Goal: Information Seeking & Learning: Learn about a topic

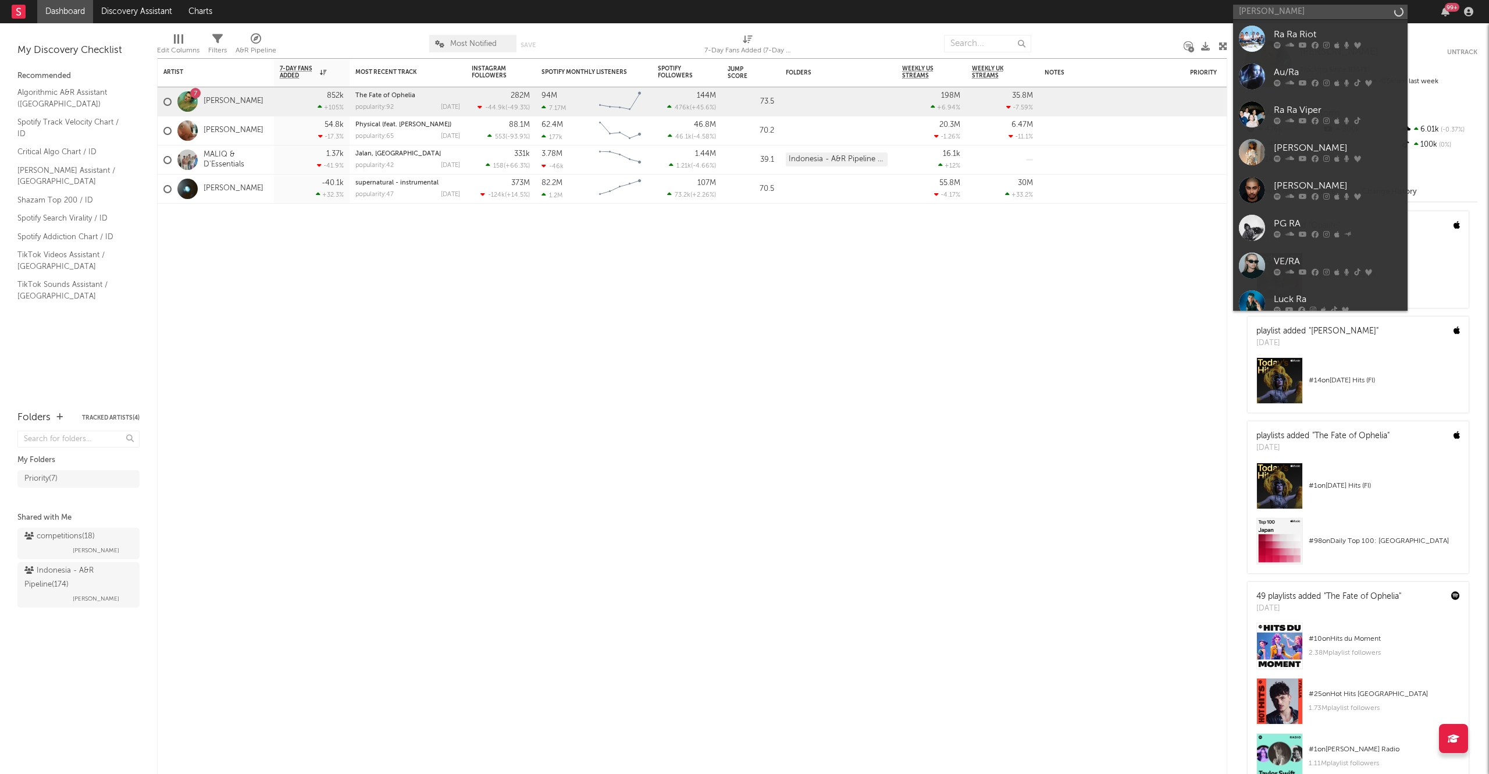
type input "[PERSON_NAME]"
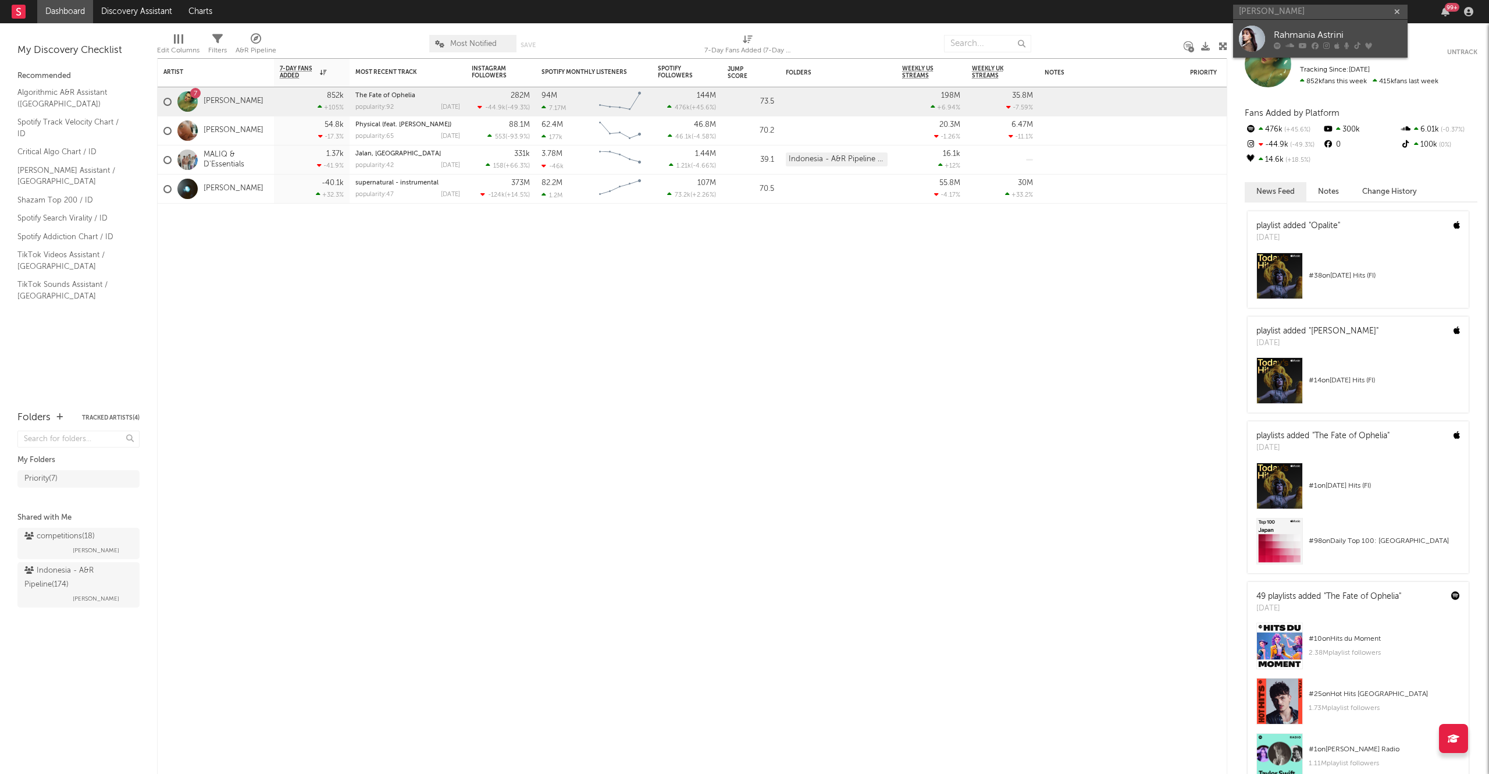
click at [1296, 32] on div "Rahmania Astrini" at bounding box center [1338, 35] width 128 height 14
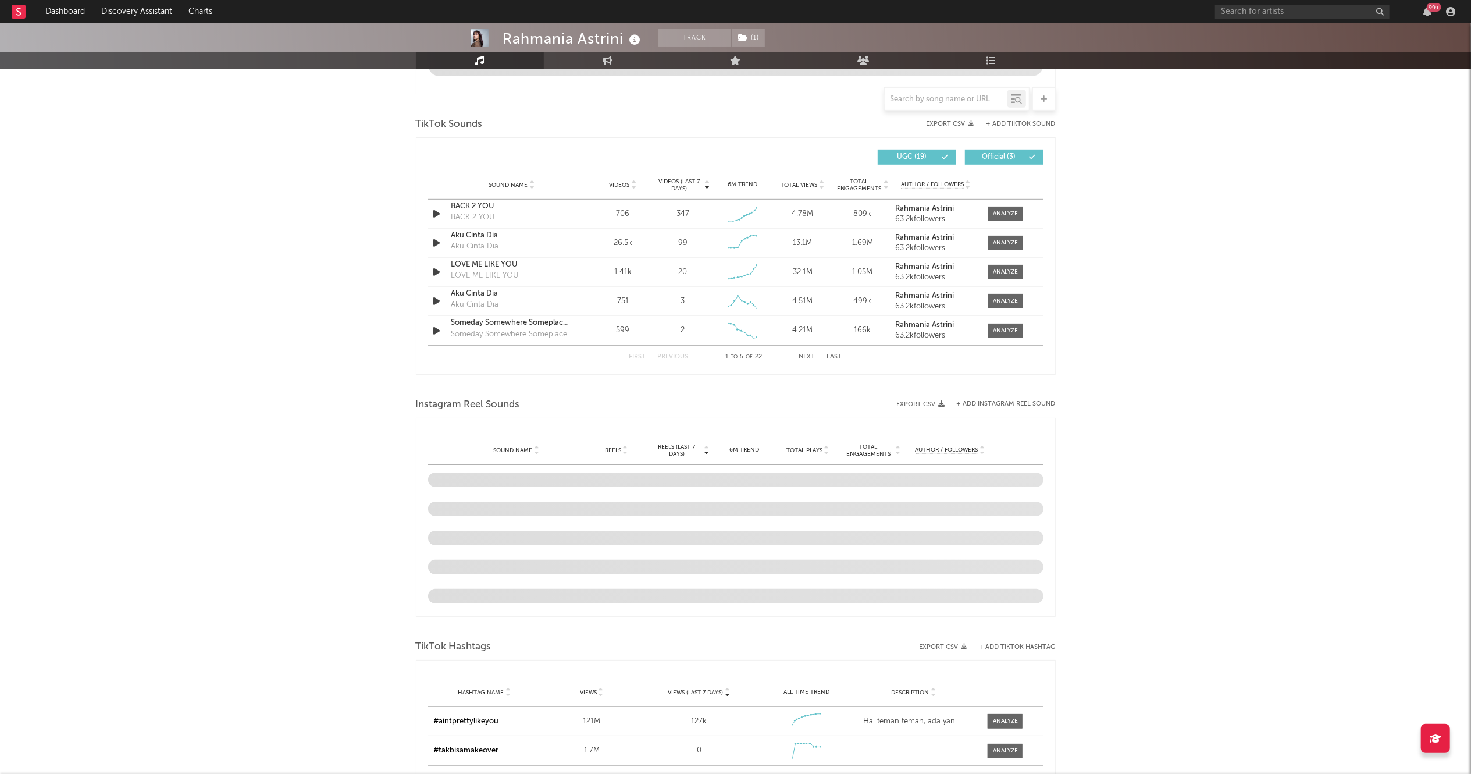
scroll to position [636, 0]
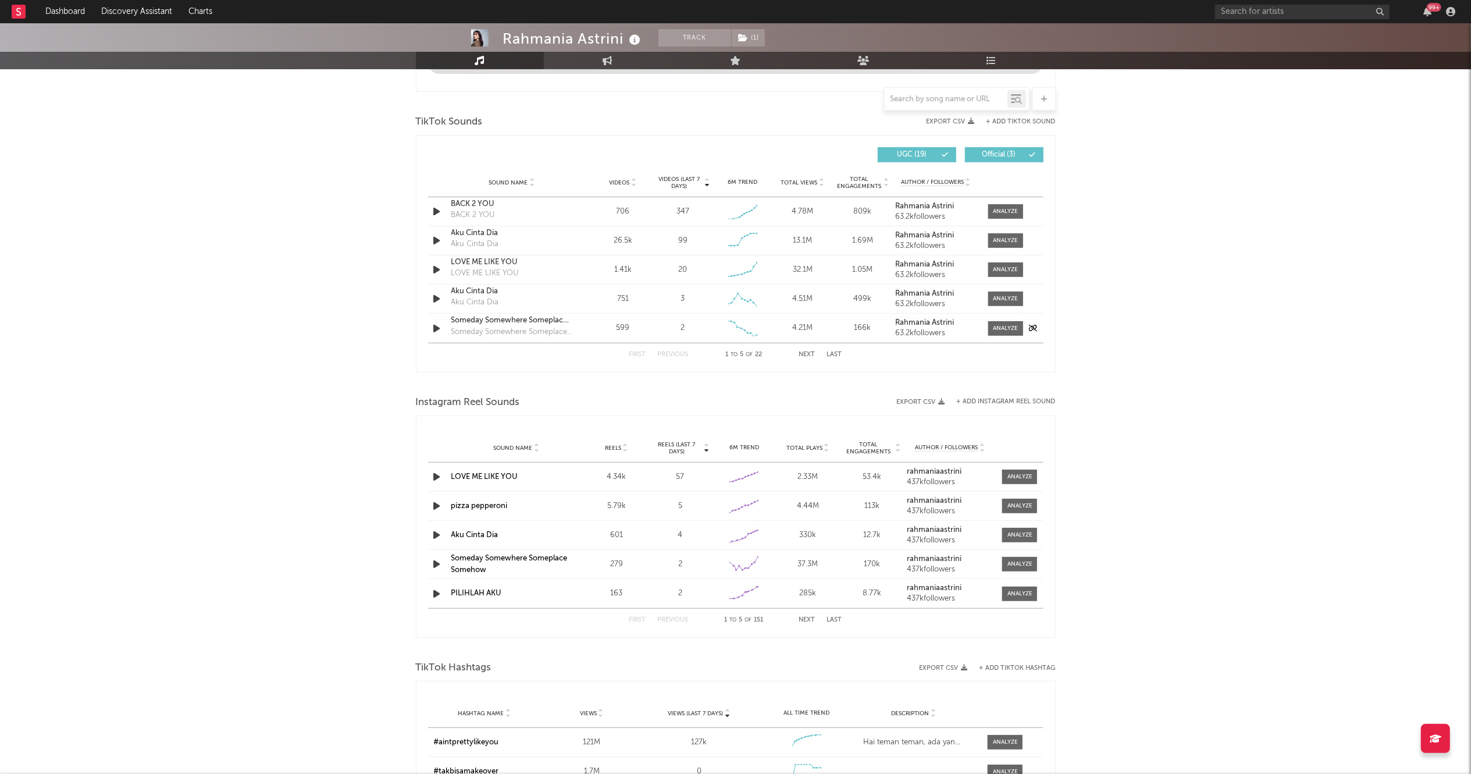
select select "6m"
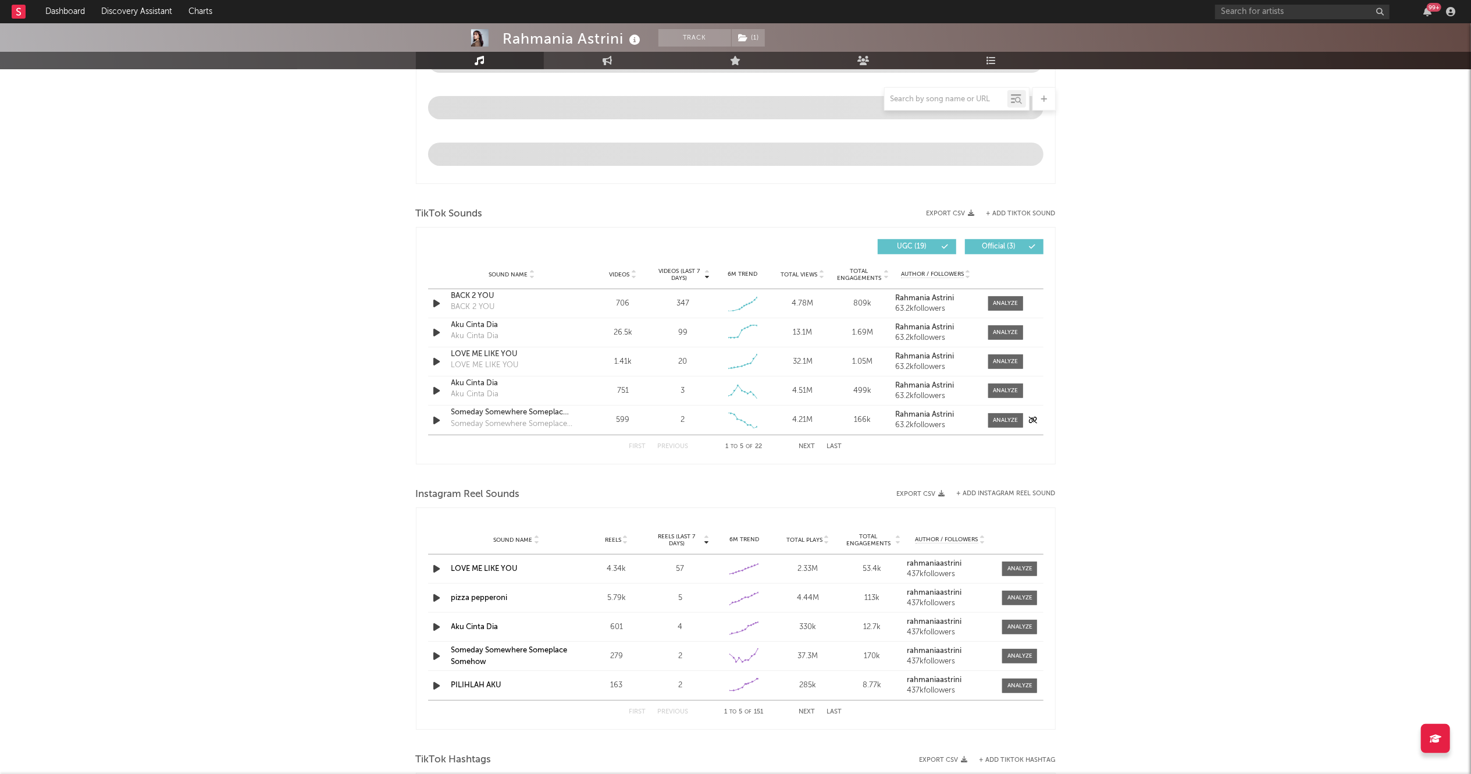
scroll to position [729, 0]
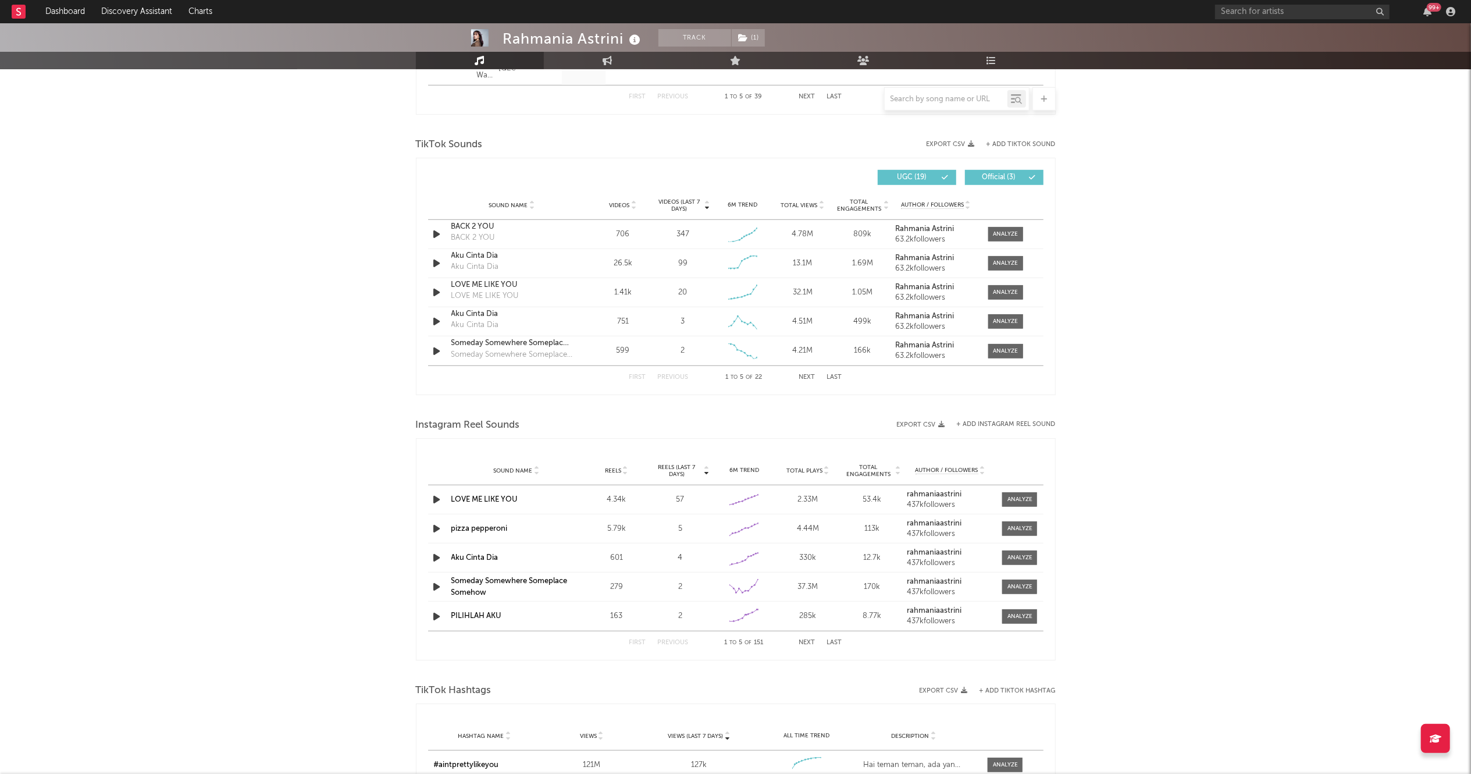
click at [1019, 179] on span "Official ( 3 )" at bounding box center [1000, 177] width 54 height 7
click at [804, 378] on button "Next" at bounding box center [807, 377] width 16 height 6
click at [671, 378] on button "Previous" at bounding box center [673, 377] width 31 height 6
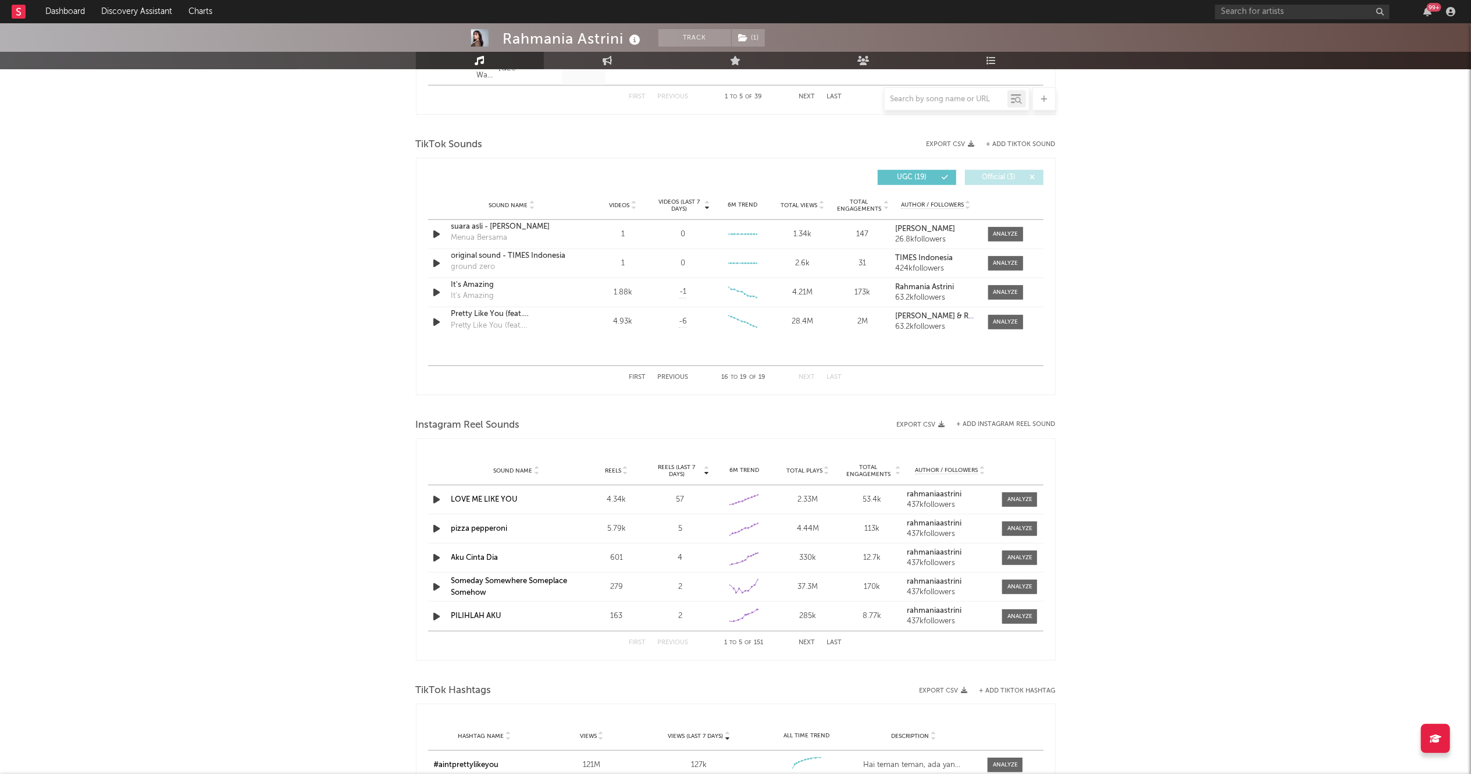
click at [671, 378] on button "Previous" at bounding box center [673, 377] width 31 height 6
click at [913, 174] on span at bounding box center [914, 177] width 2 height 7
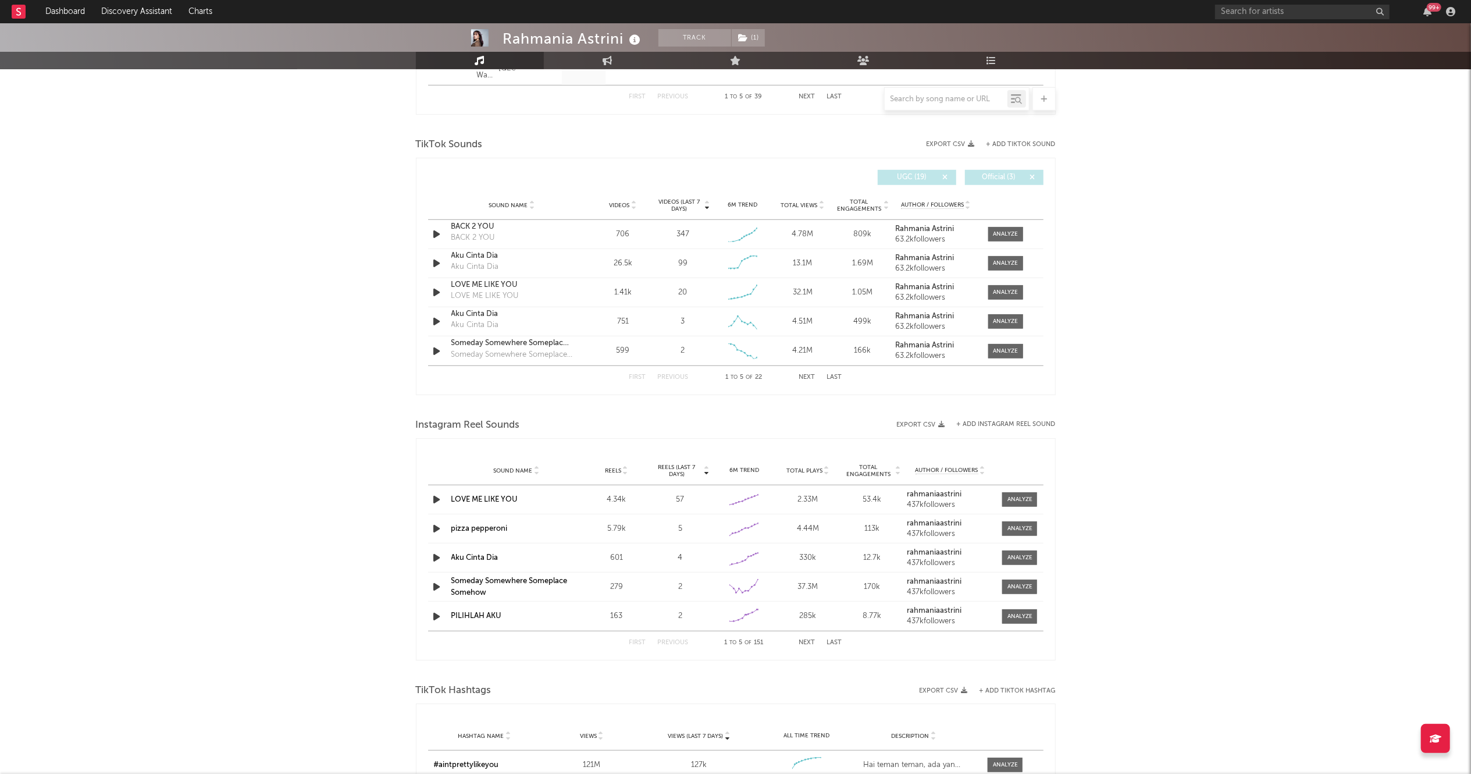
click at [993, 180] on span "Official ( 3 )" at bounding box center [1000, 177] width 54 height 7
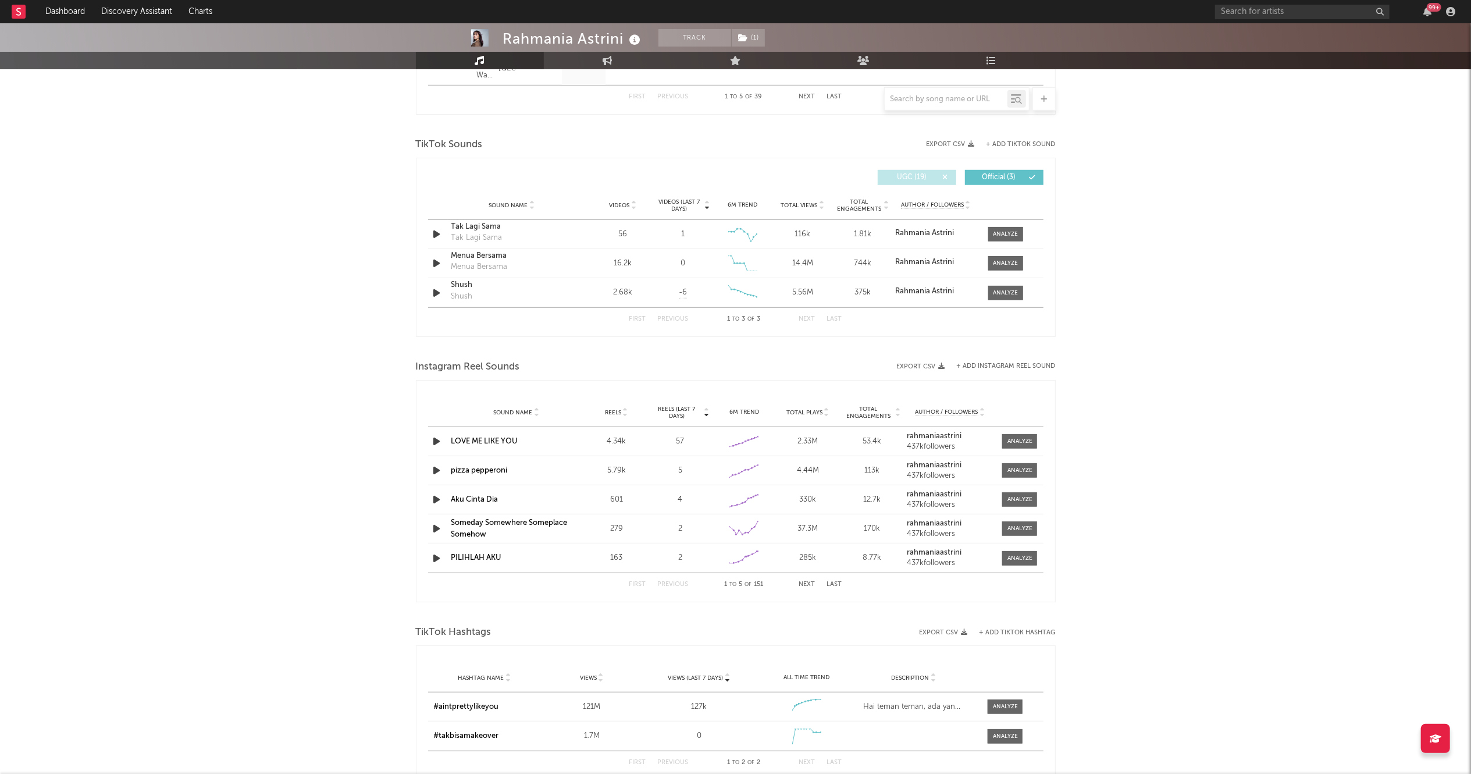
click at [934, 172] on button "UGC ( 19 )" at bounding box center [917, 177] width 79 height 15
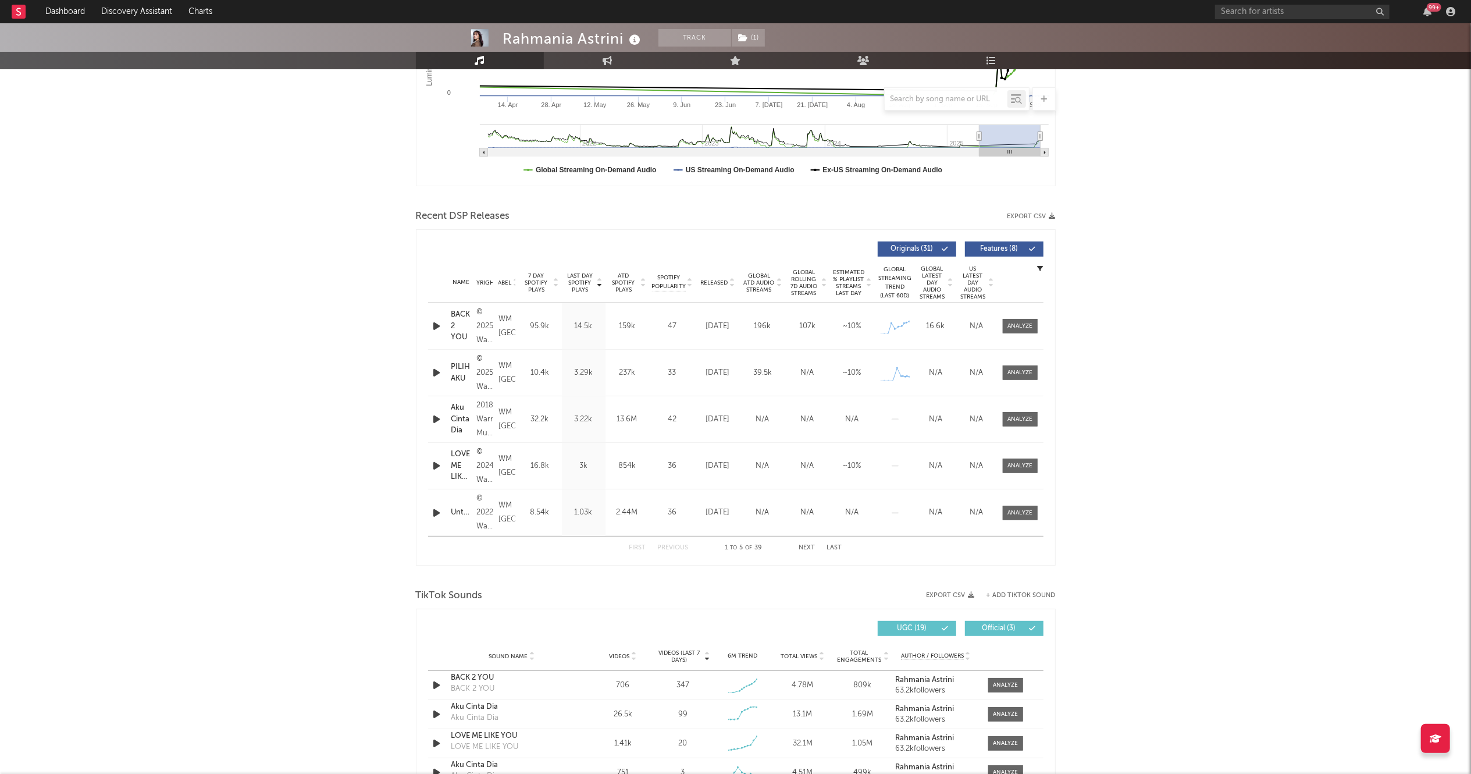
scroll to position [273, 0]
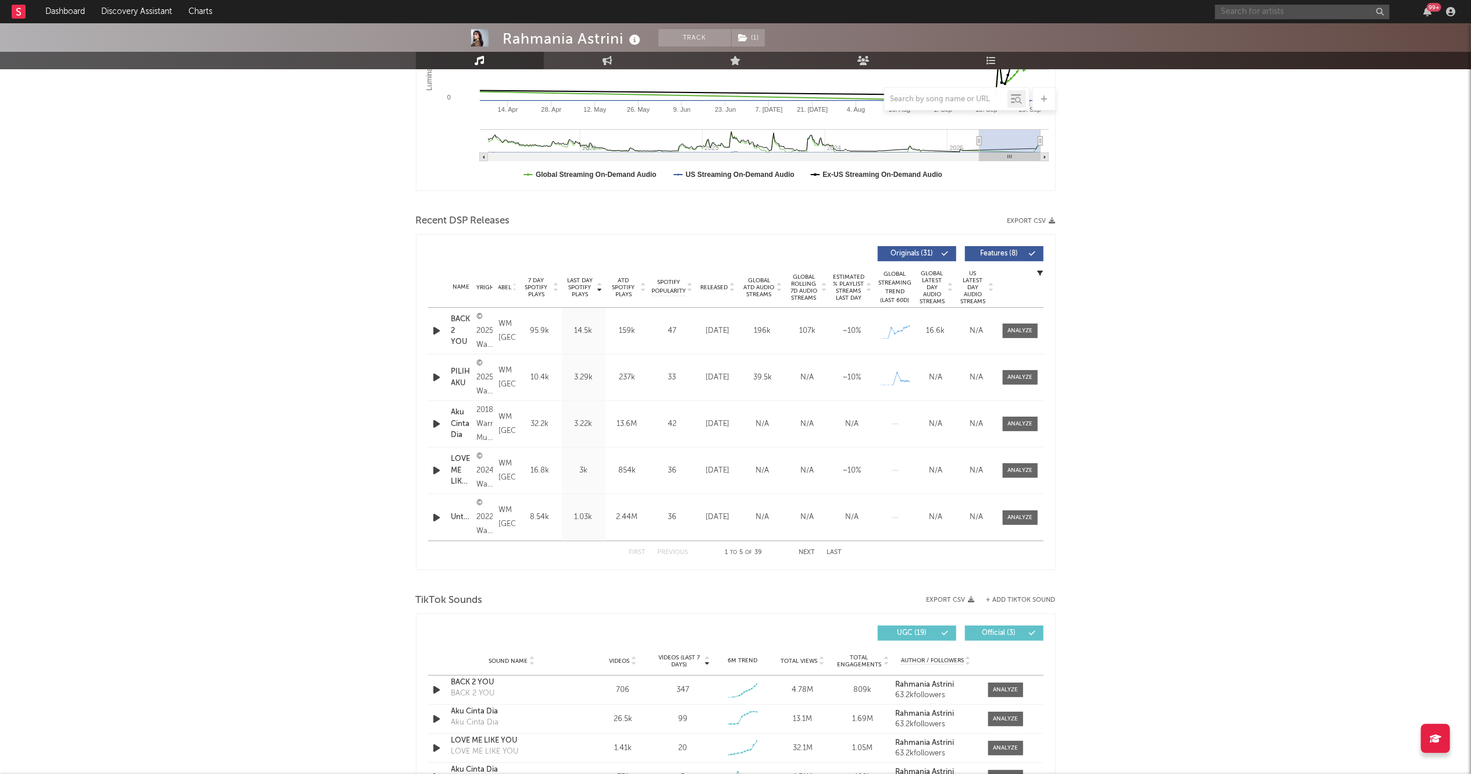
click at [1287, 16] on input "text" at bounding box center [1302, 12] width 174 height 15
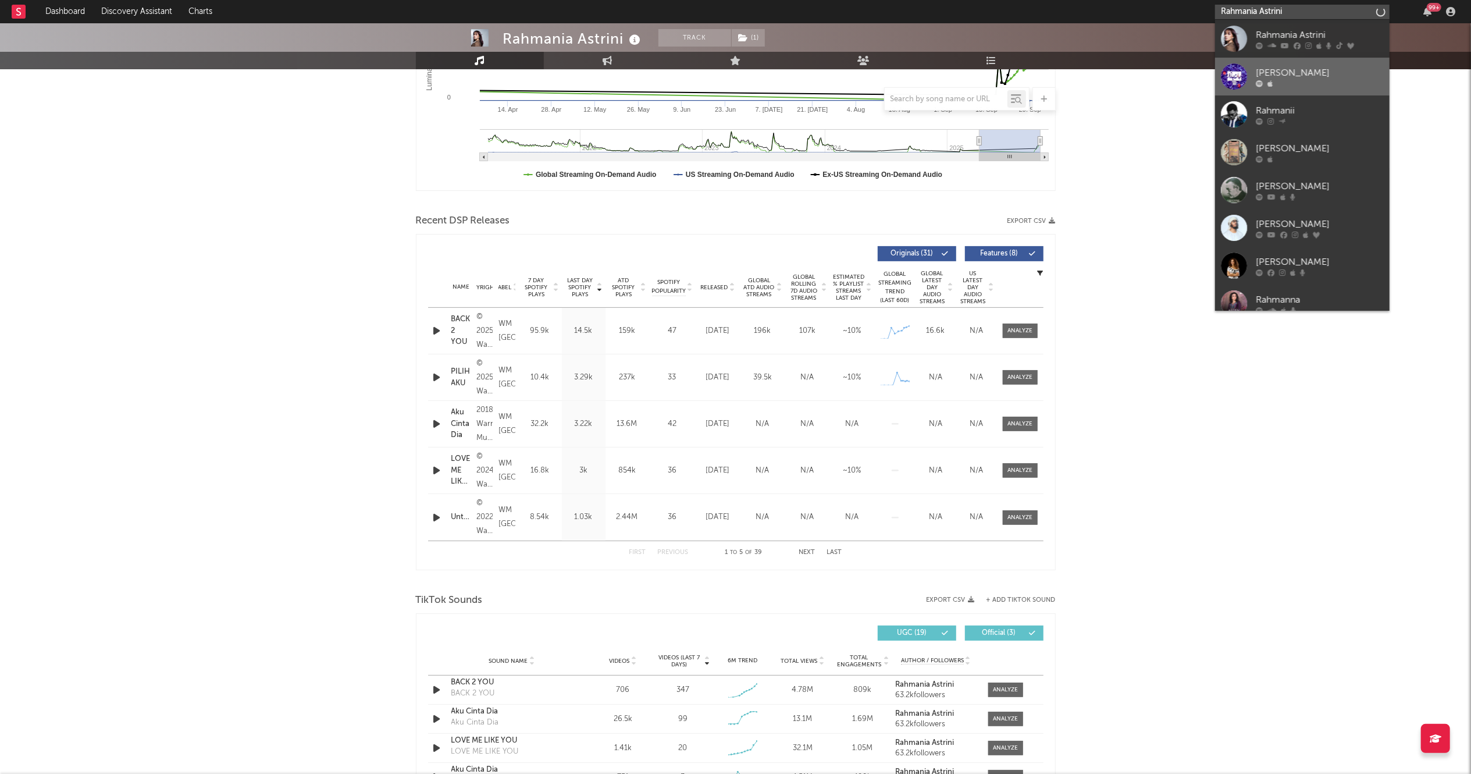
type input "Rahmania Astrini"
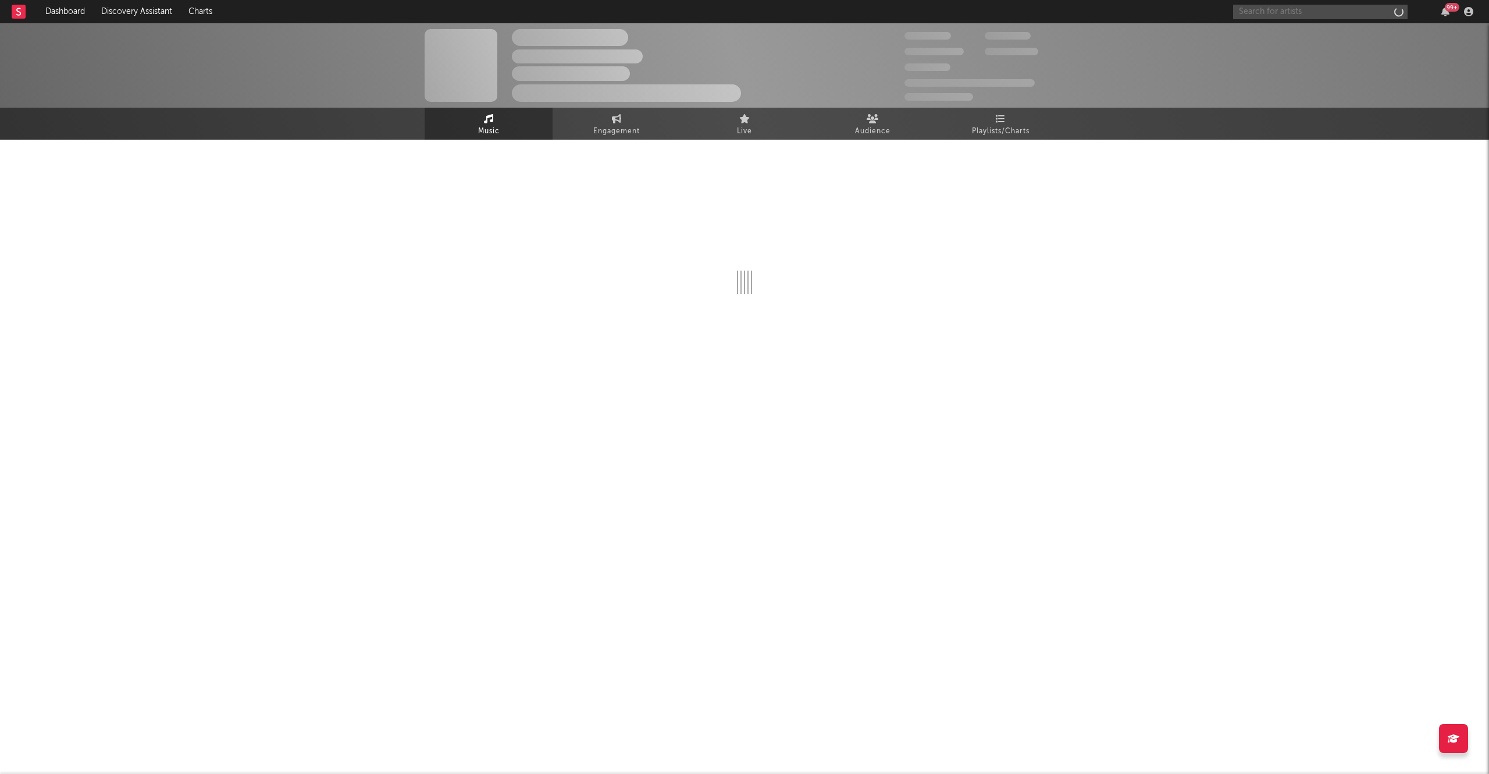
click at [1287, 16] on input "text" at bounding box center [1320, 12] width 174 height 15
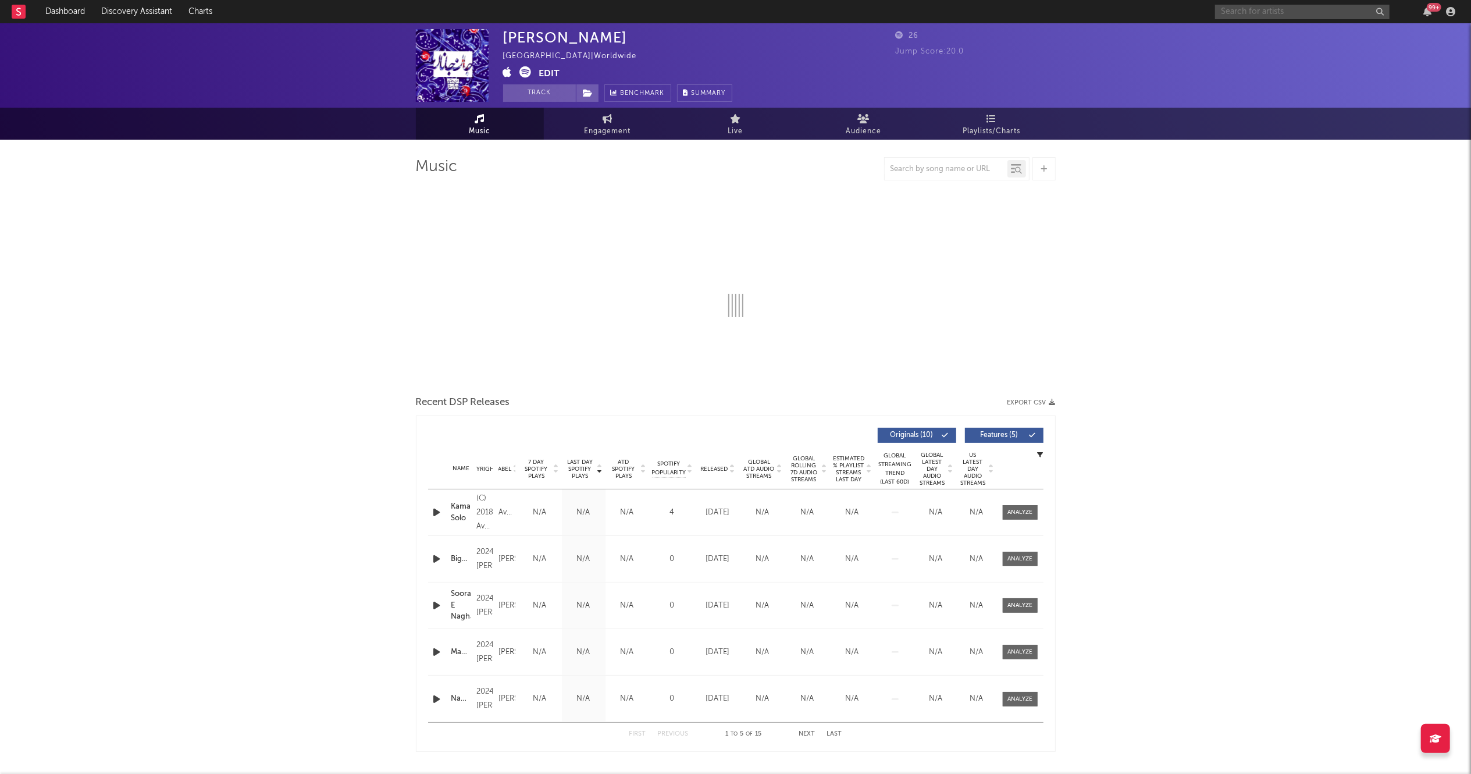
select select "1w"
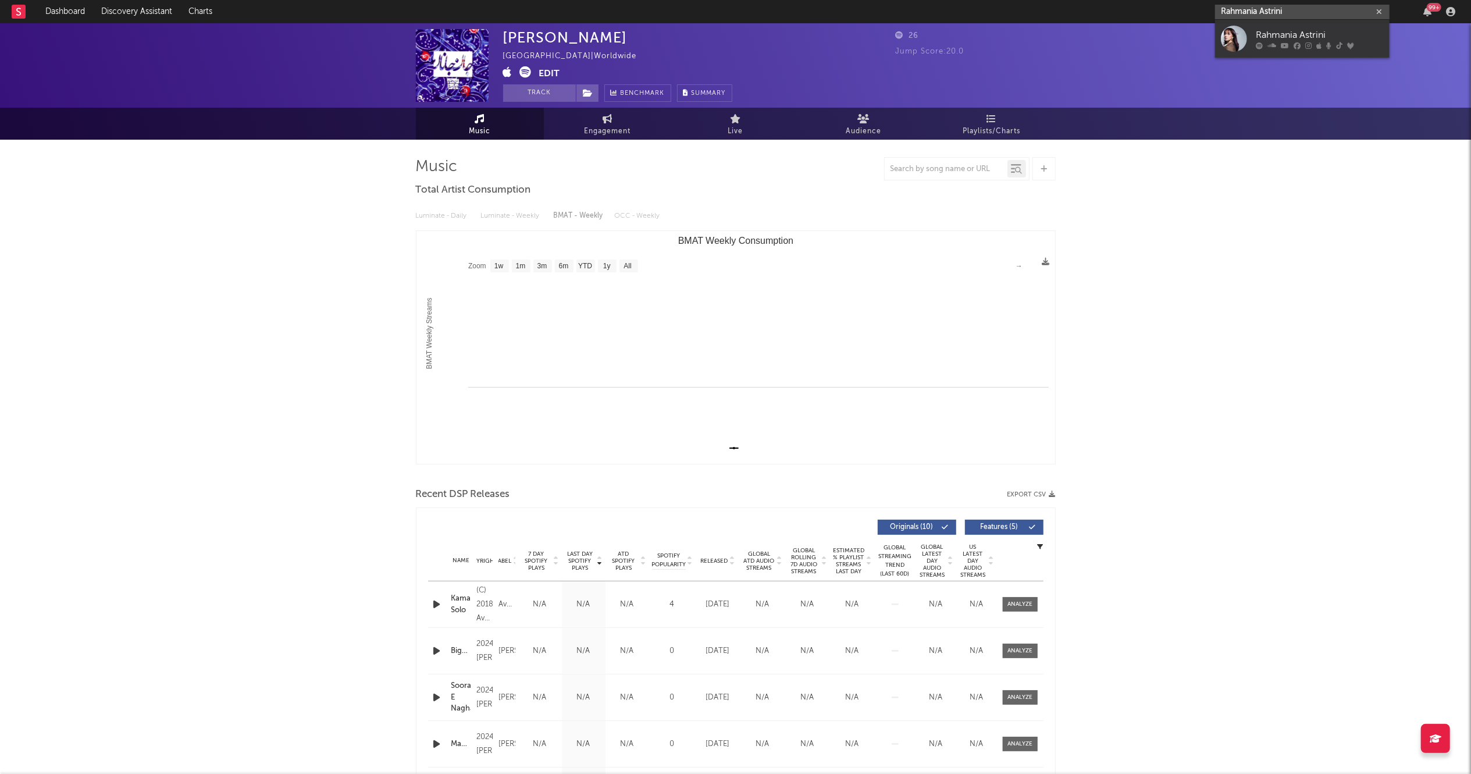
type input "Rahmania Astrini"
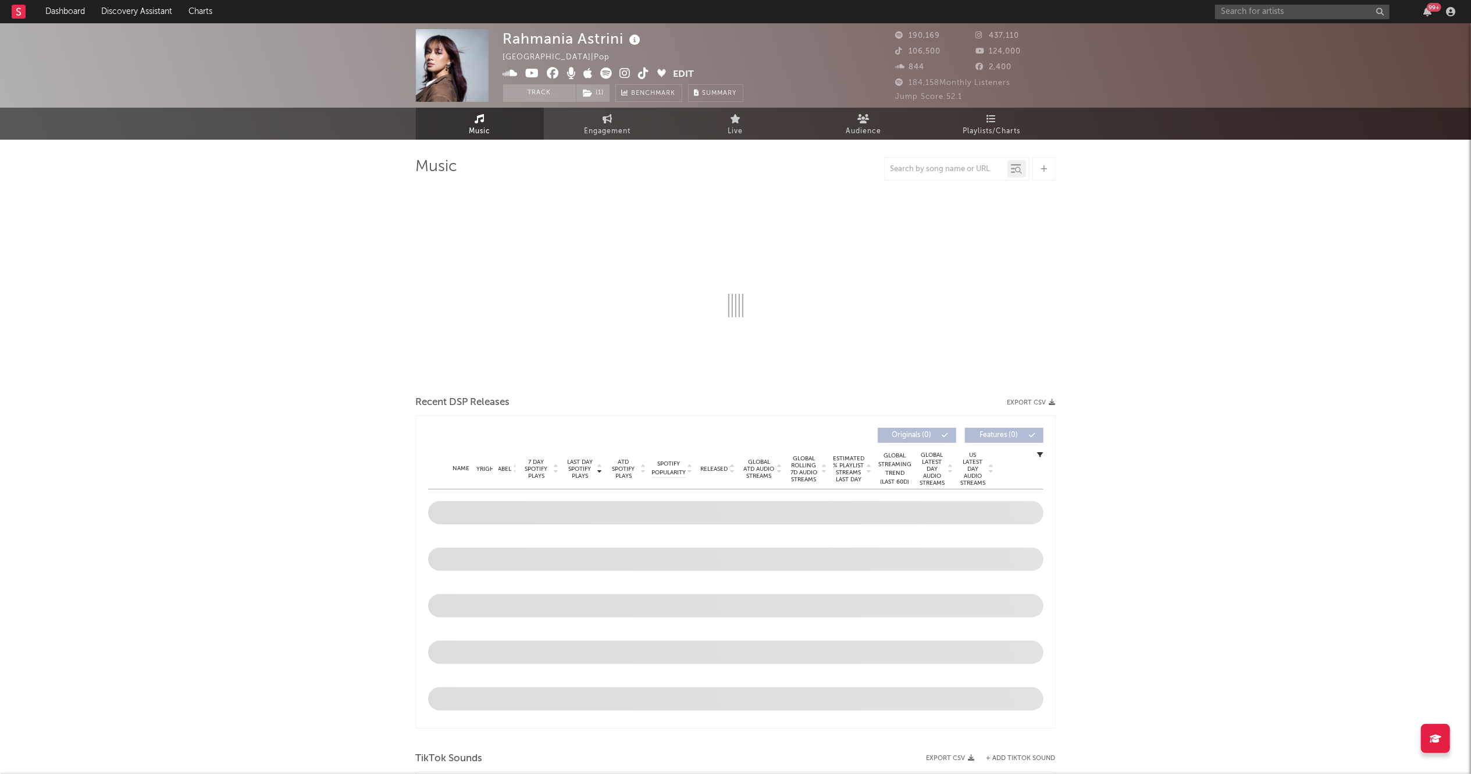
select select "6m"
